Goal: Information Seeking & Learning: Learn about a topic

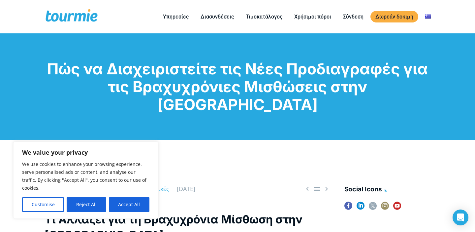
scroll to position [3, 0]
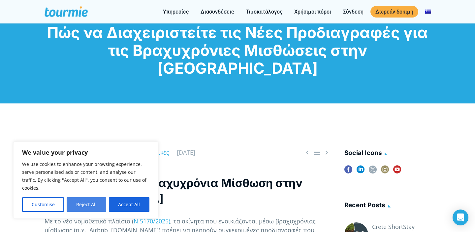
click at [85, 204] on button "Reject All" at bounding box center [86, 204] width 39 height 15
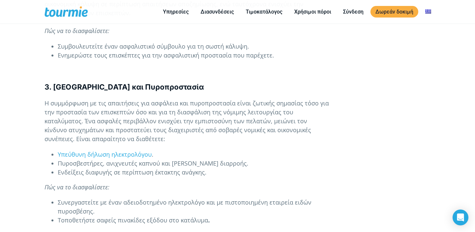
scroll to position [719, 0]
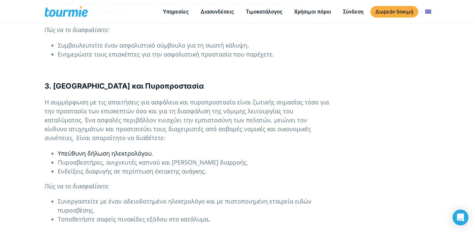
click at [125, 149] on span "Υπεύθυνη δήλωση ηλεκτρολόγου" at bounding box center [105, 153] width 94 height 8
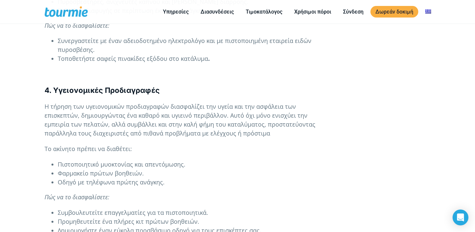
scroll to position [879, 0]
